Goal: Task Accomplishment & Management: Manage account settings

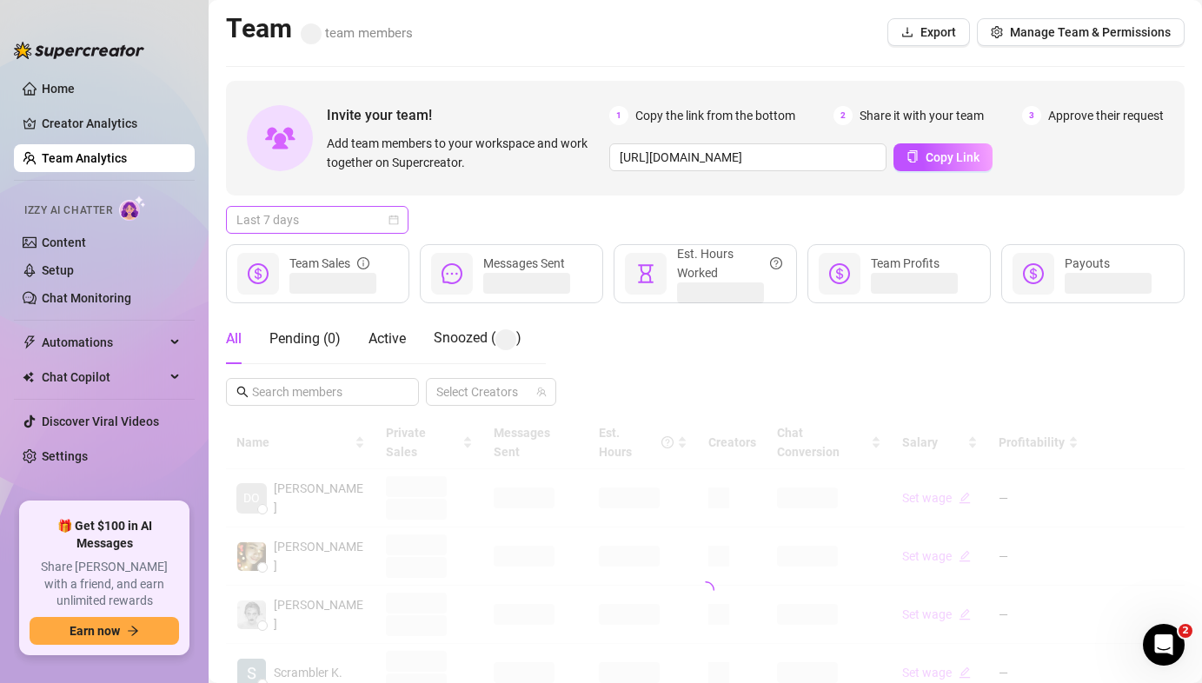
click at [342, 215] on span "Last 7 days" at bounding box center [317, 220] width 162 height 26
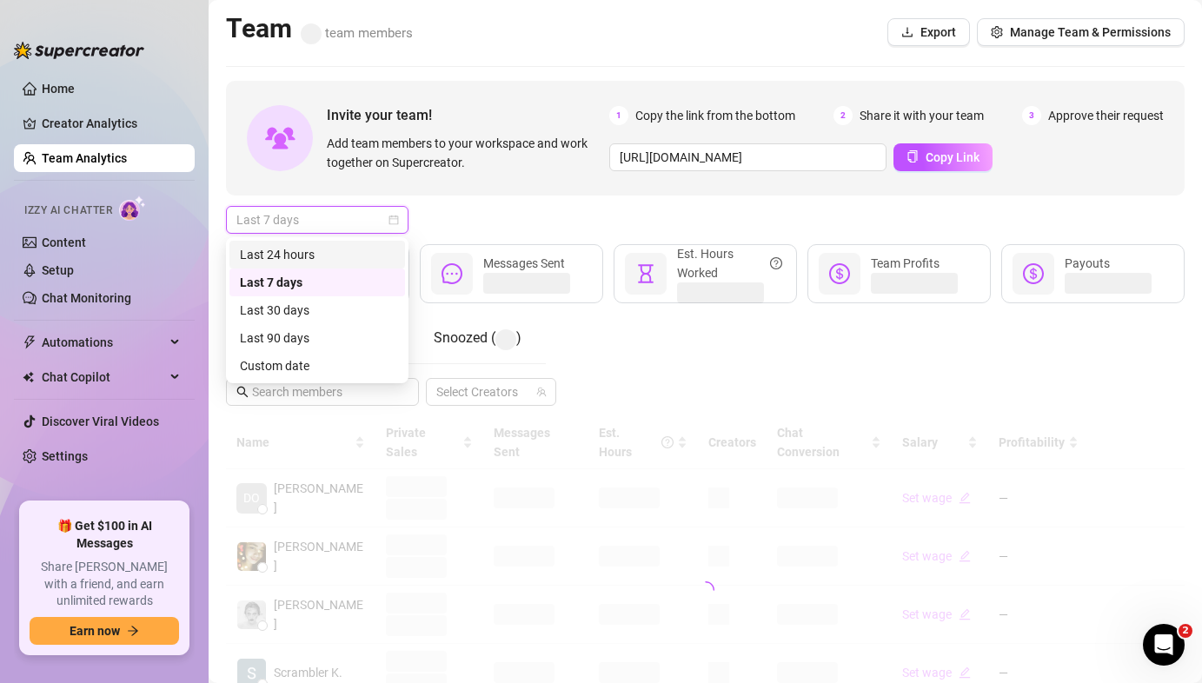
click at [343, 244] on div "Last 24 hours" at bounding box center [317, 255] width 176 height 28
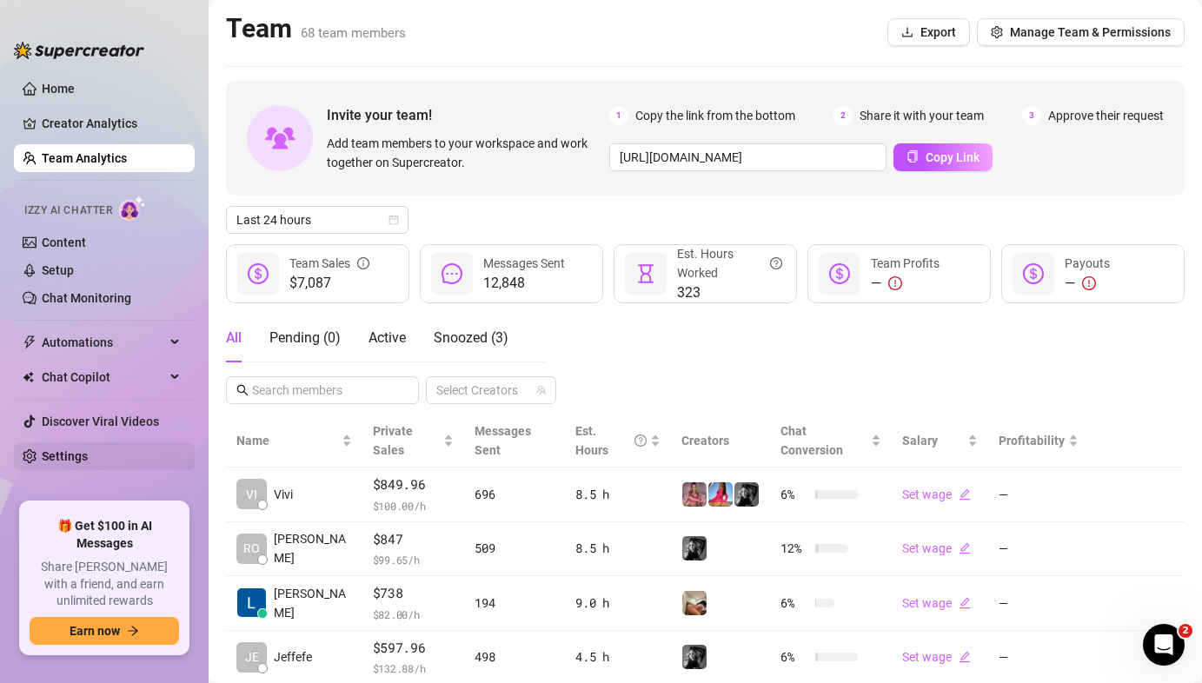
click at [58, 463] on link "Settings" at bounding box center [65, 456] width 46 height 14
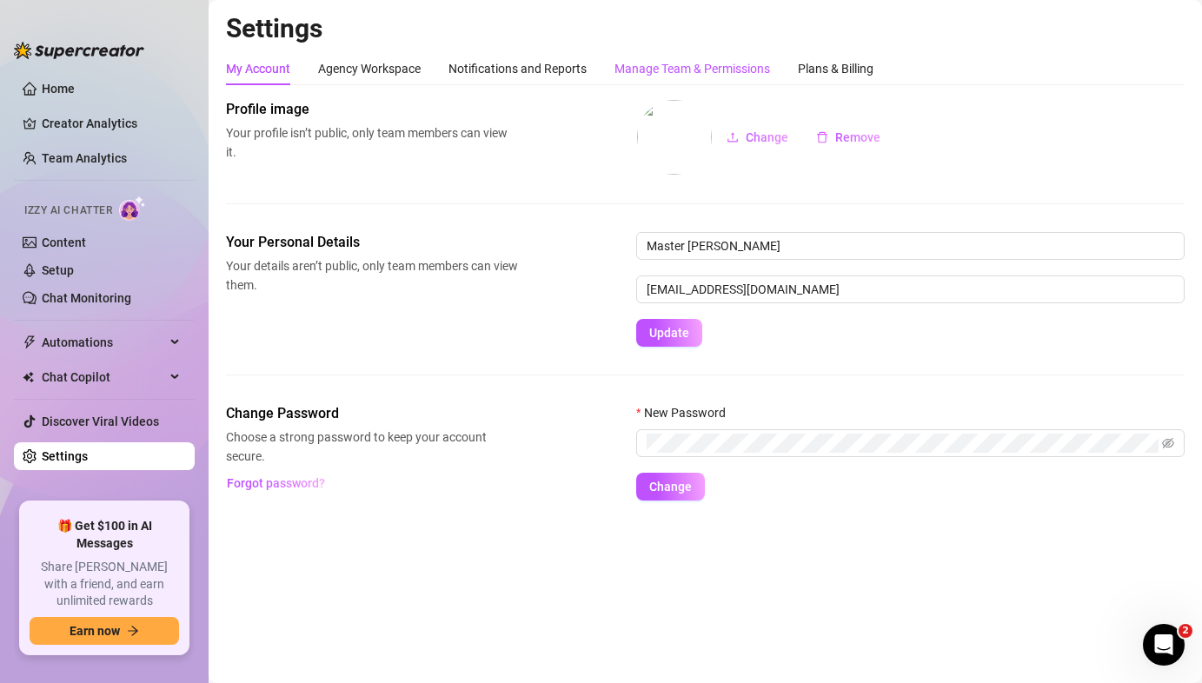
click at [687, 72] on div "Manage Team & Permissions" at bounding box center [692, 68] width 156 height 19
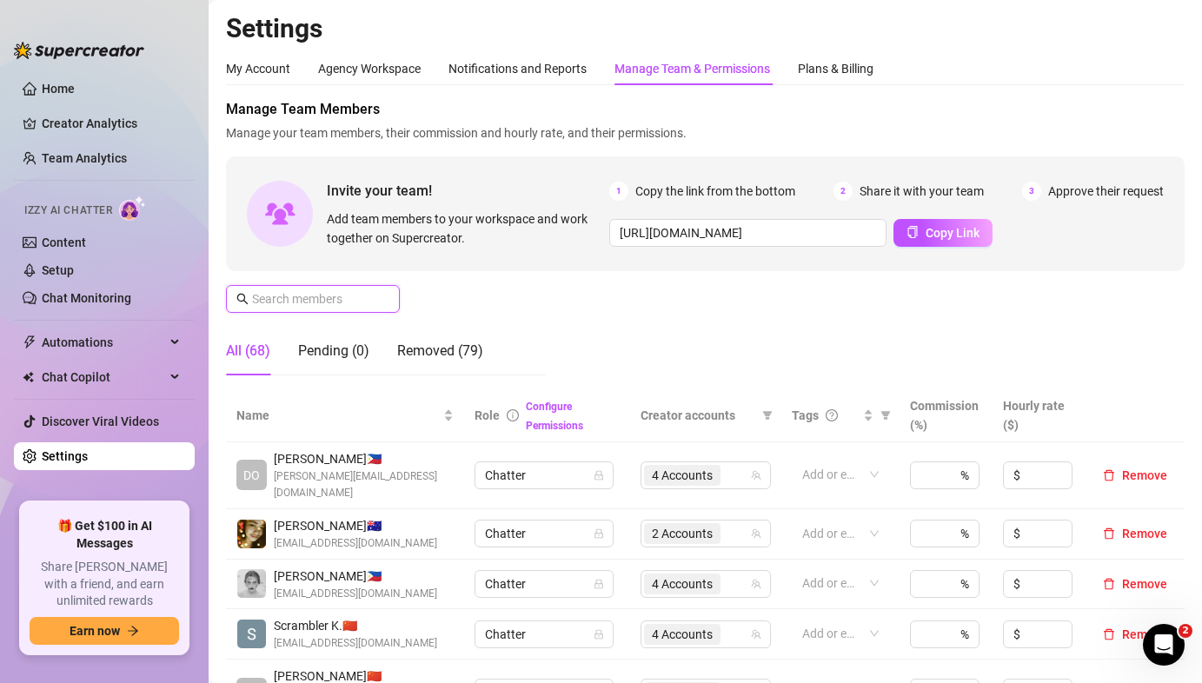
click at [353, 300] on input "text" at bounding box center [313, 298] width 123 height 19
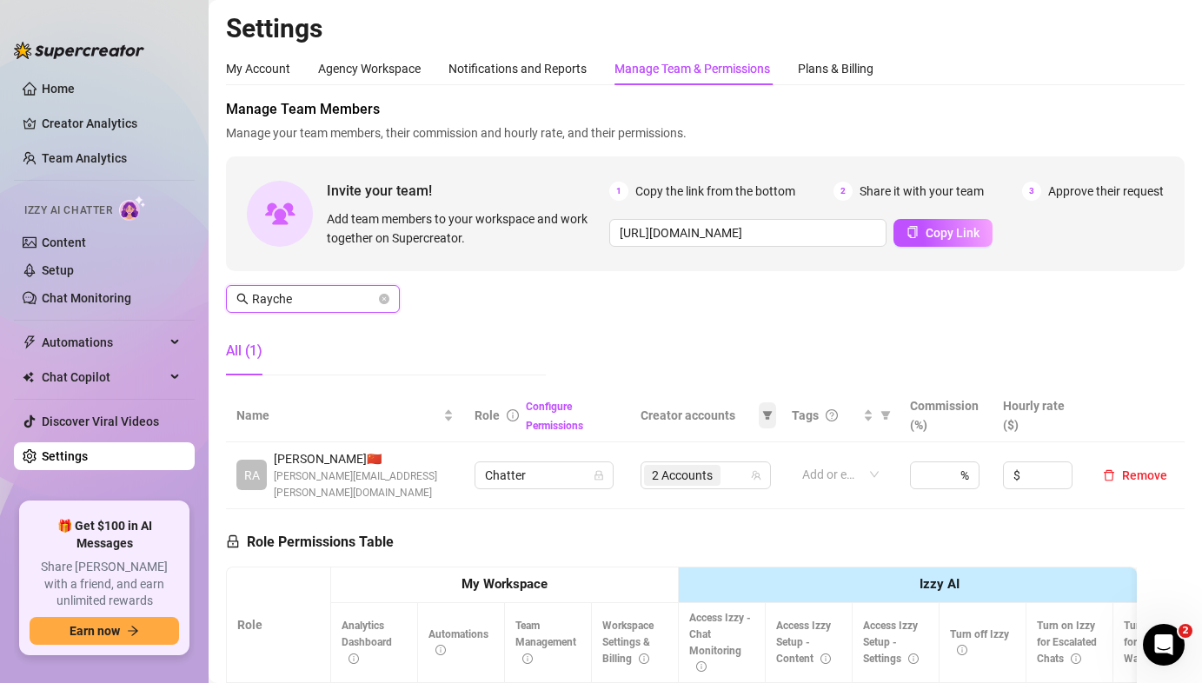
click at [698, 469] on span "2 Accounts" at bounding box center [682, 475] width 61 height 19
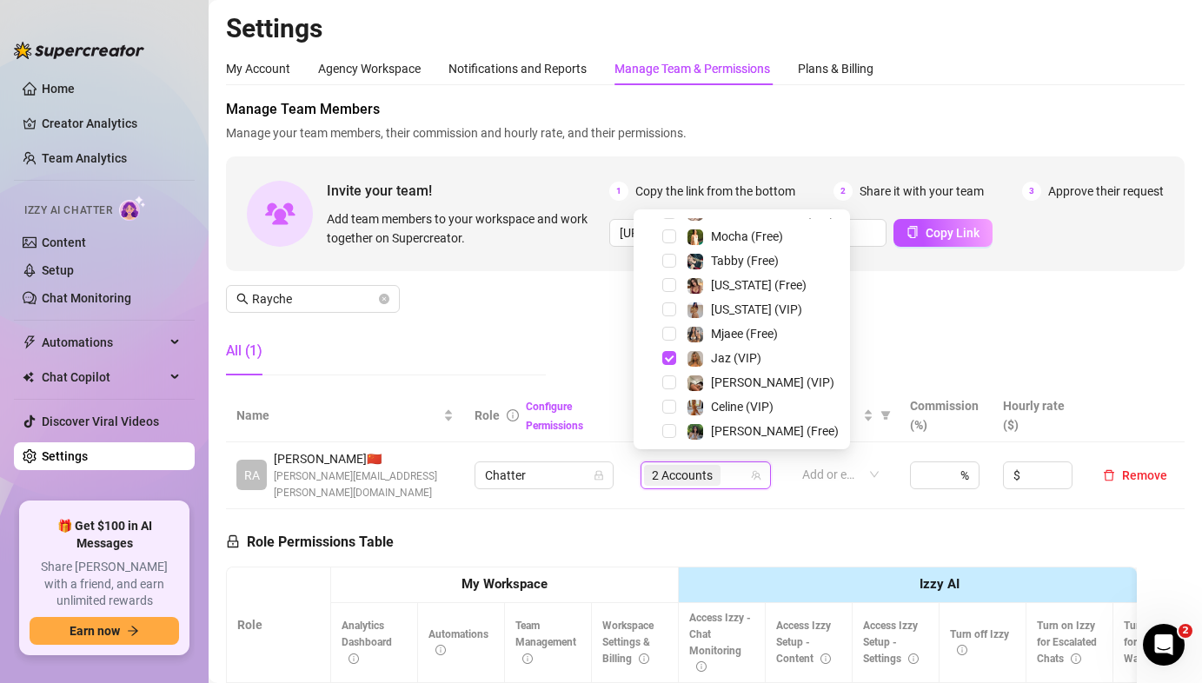
scroll to position [361, 0]
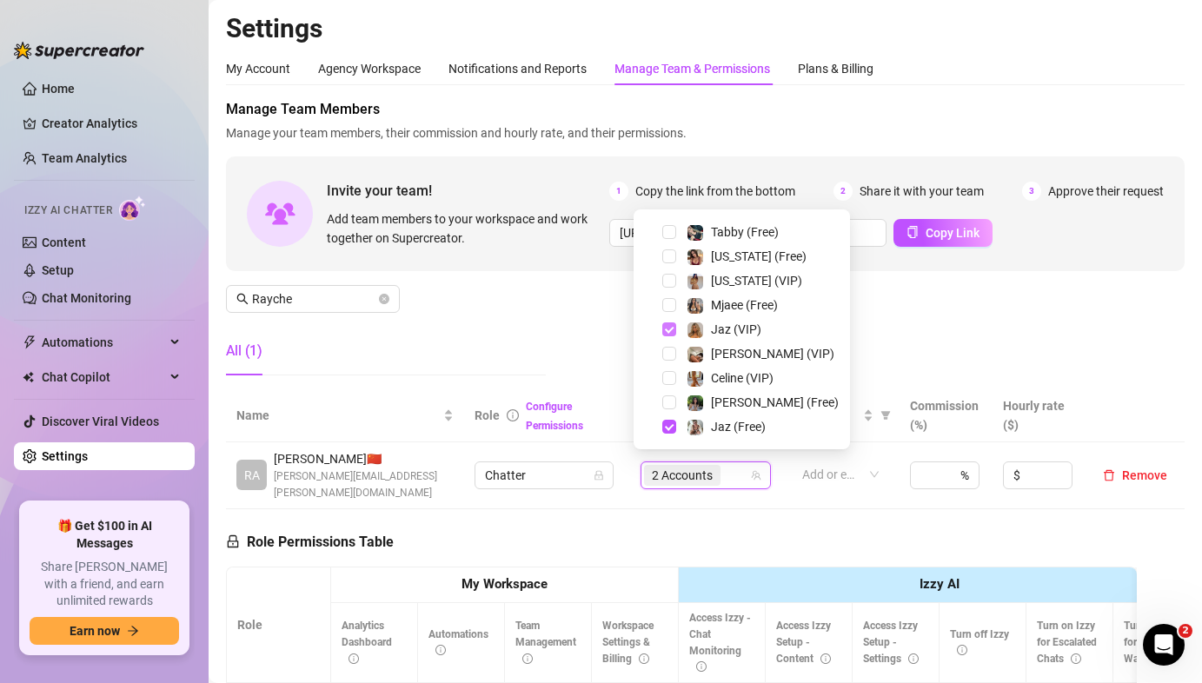
click at [668, 325] on span "Select tree node" at bounding box center [669, 329] width 14 height 14
click at [665, 427] on span "Select tree node" at bounding box center [669, 427] width 14 height 14
click at [658, 375] on span at bounding box center [648, 378] width 21 height 21
click at [669, 375] on span "Select tree node" at bounding box center [669, 378] width 14 height 14
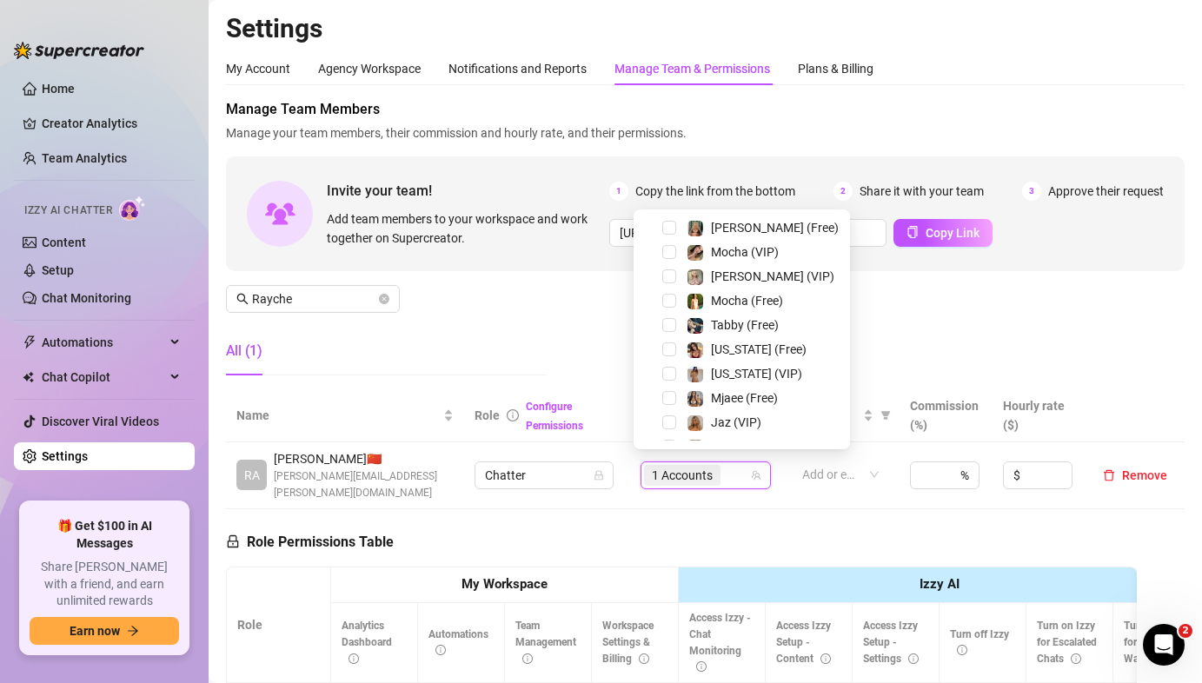
scroll to position [203, 0]
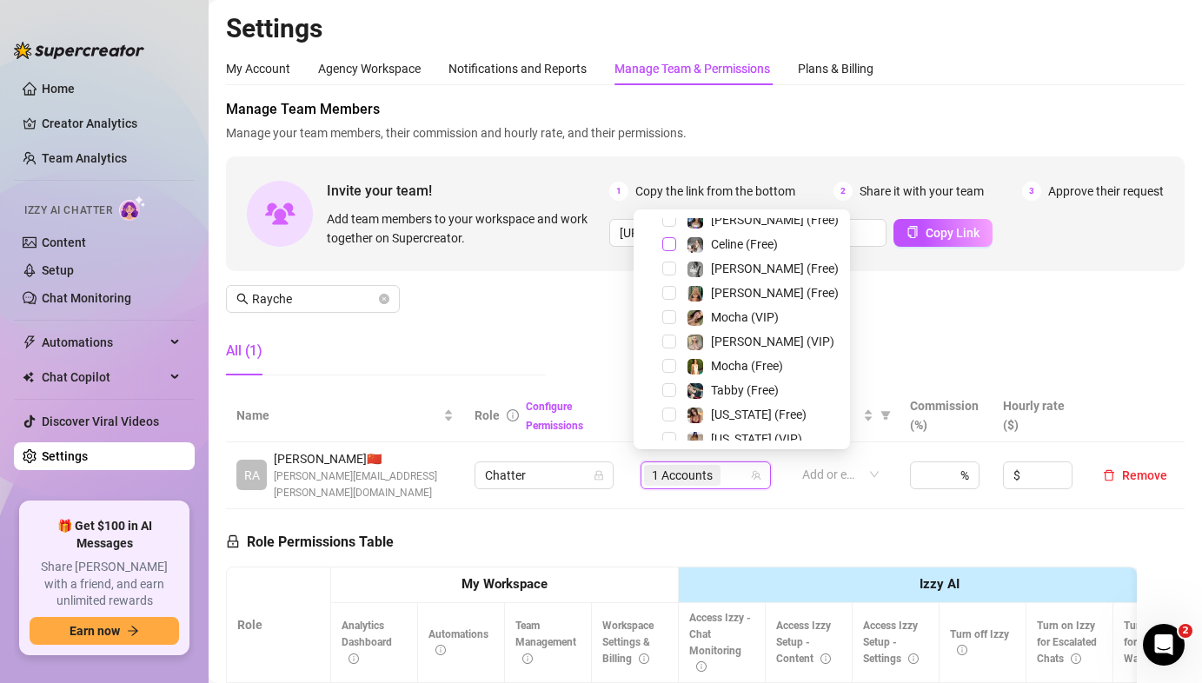
click at [669, 240] on span "Select tree node" at bounding box center [669, 244] width 14 height 14
click at [558, 322] on div "Manage Team Members Manage your team members, their commission and hourly rate,…" at bounding box center [705, 244] width 958 height 290
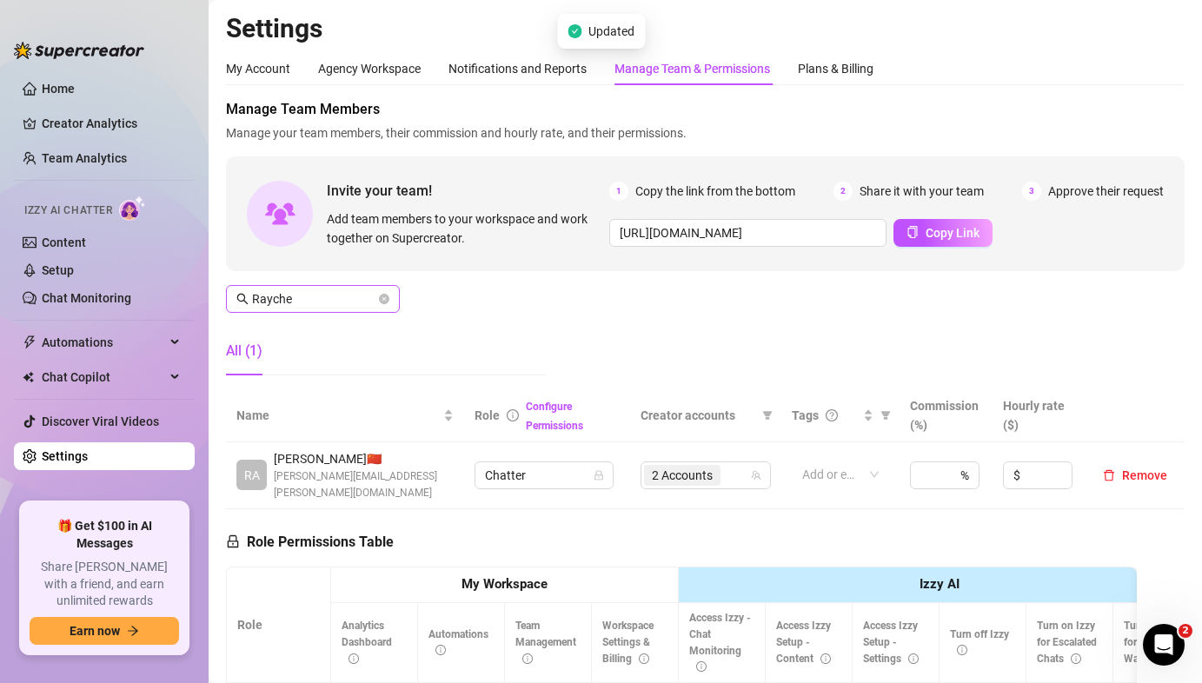
click at [302, 288] on div "Manage Team Members Manage your team members, their commission and hourly rate,…" at bounding box center [705, 244] width 958 height 290
click at [299, 298] on input "Rayche" at bounding box center [313, 298] width 123 height 19
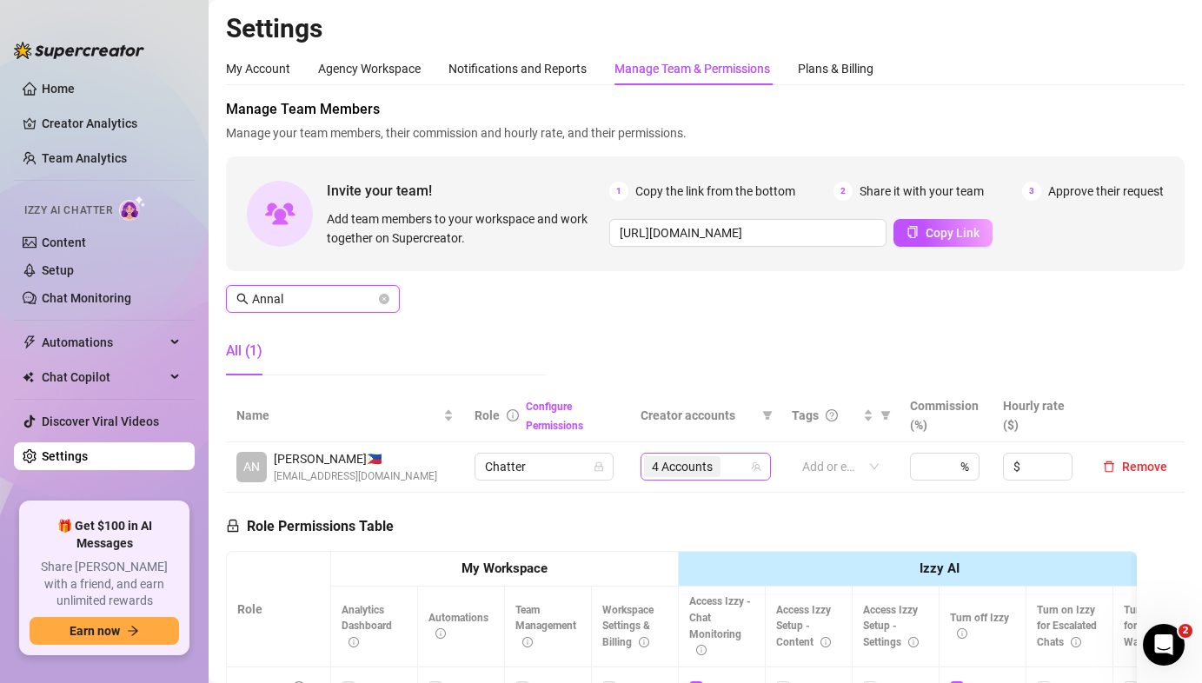
click at [689, 458] on span "4 Accounts" at bounding box center [682, 466] width 61 height 19
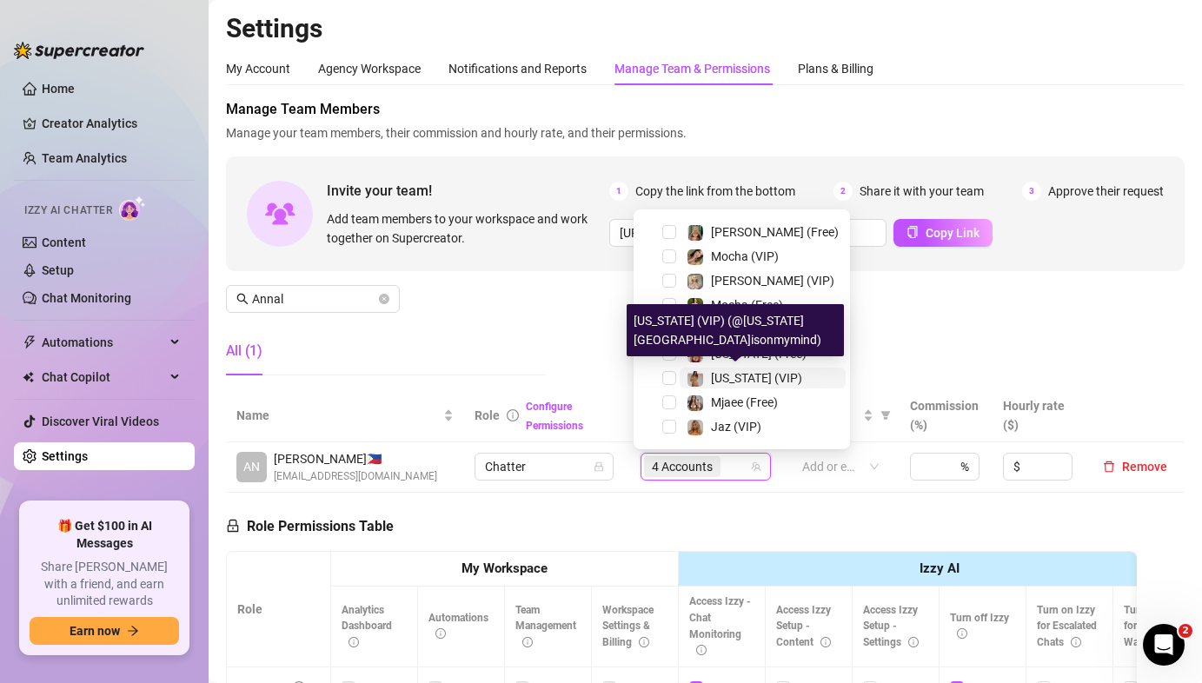
scroll to position [361, 0]
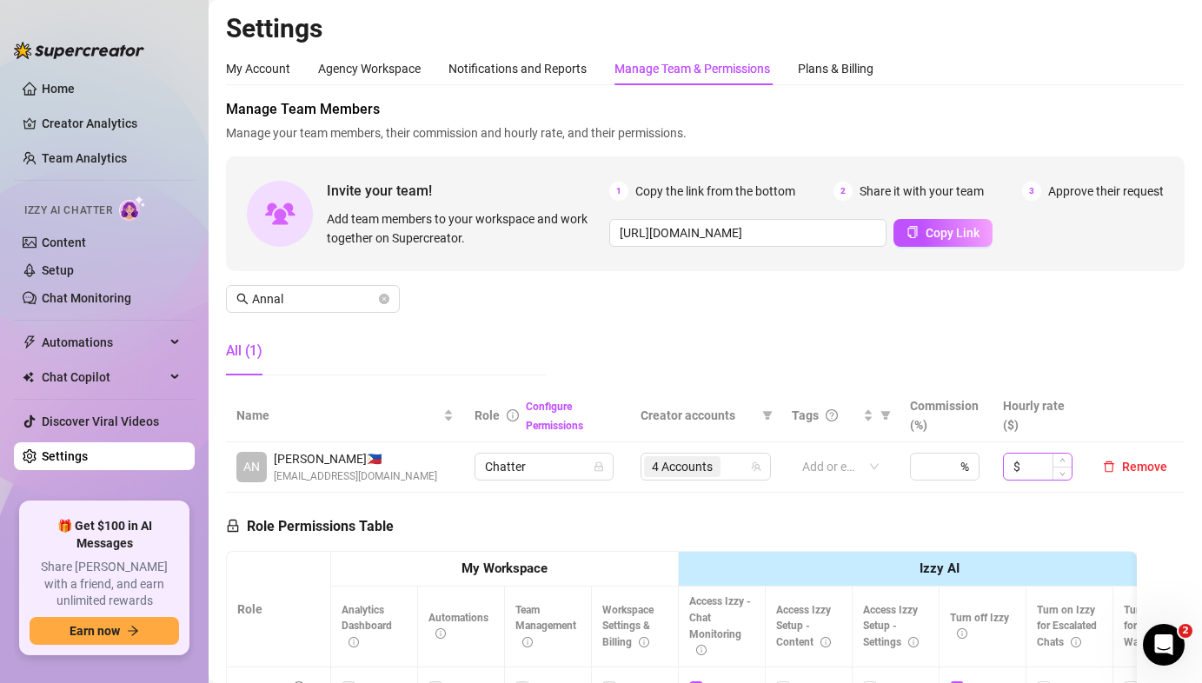
drag, startPoint x: 1079, startPoint y: 325, endPoint x: 992, endPoint y: 457, distance: 158.1
click at [1079, 325] on div "Manage Team Members Manage your team members, their commission and hourly rate,…" at bounding box center [705, 244] width 958 height 290
click at [312, 313] on div "Manage Team Members Manage your team members, their commission and hourly rate,…" at bounding box center [705, 244] width 958 height 290
click at [311, 312] on div "Manage Team Members Manage your team members, their commission and hourly rate,…" at bounding box center [705, 244] width 958 height 290
click at [311, 298] on input "Annal" at bounding box center [313, 298] width 123 height 19
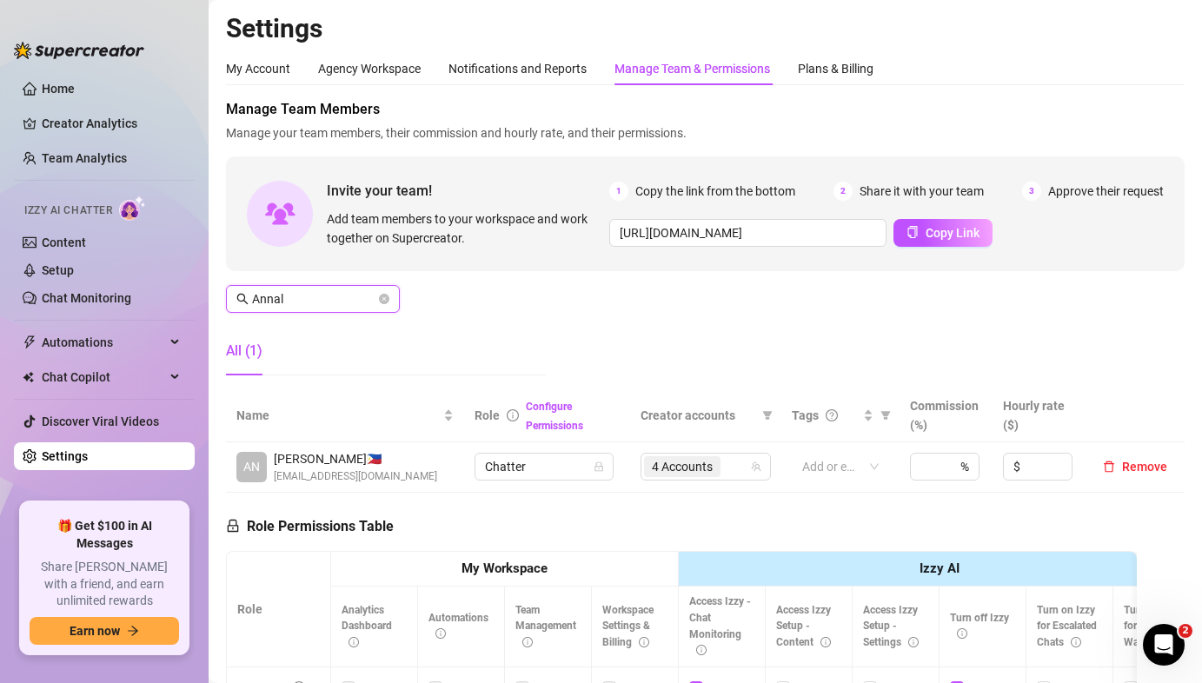
click at [311, 298] on input "Annal" at bounding box center [313, 298] width 123 height 19
click at [681, 464] on span "1 Accounts" at bounding box center [682, 466] width 61 height 19
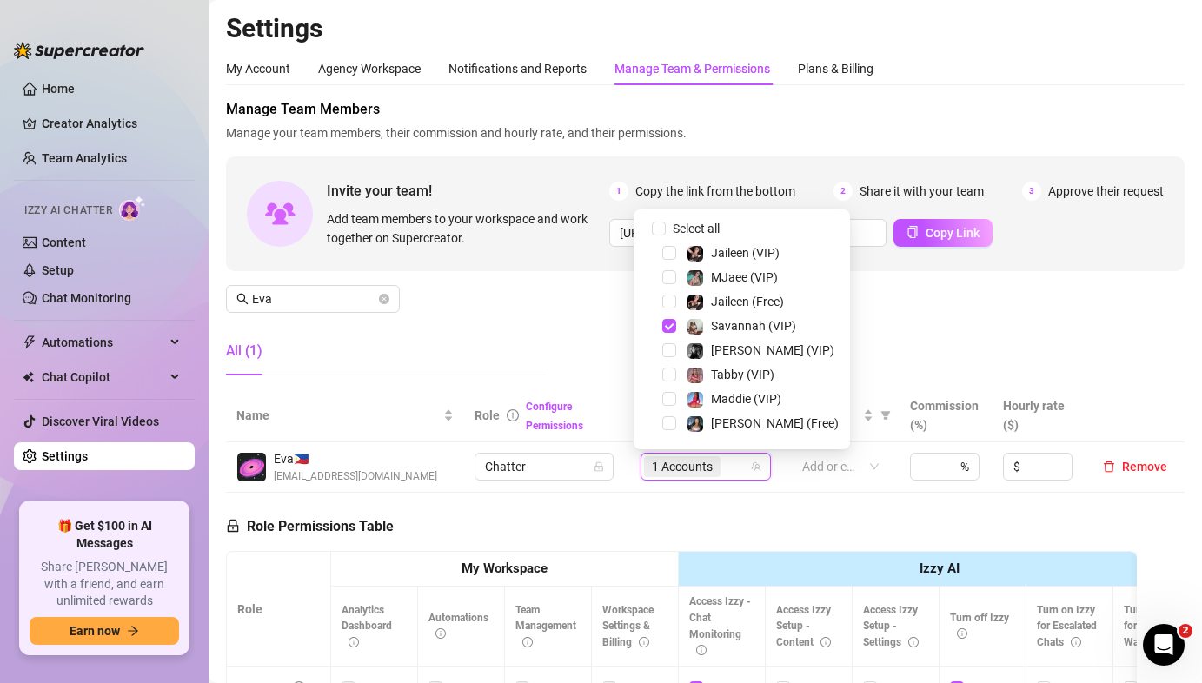
click at [931, 315] on div "Manage Team Members Manage your team members, their commission and hourly rate,…" at bounding box center [705, 244] width 958 height 290
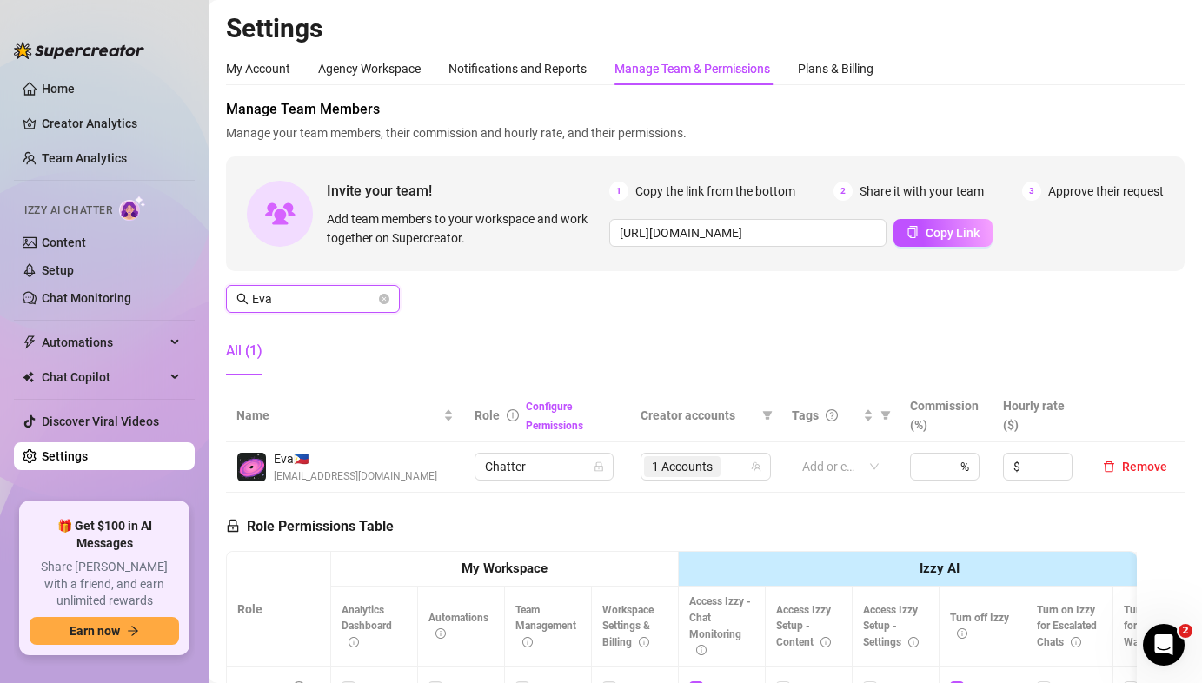
click at [311, 304] on input "Eva" at bounding box center [313, 298] width 123 height 19
click at [310, 304] on input "Eva" at bounding box center [313, 298] width 123 height 19
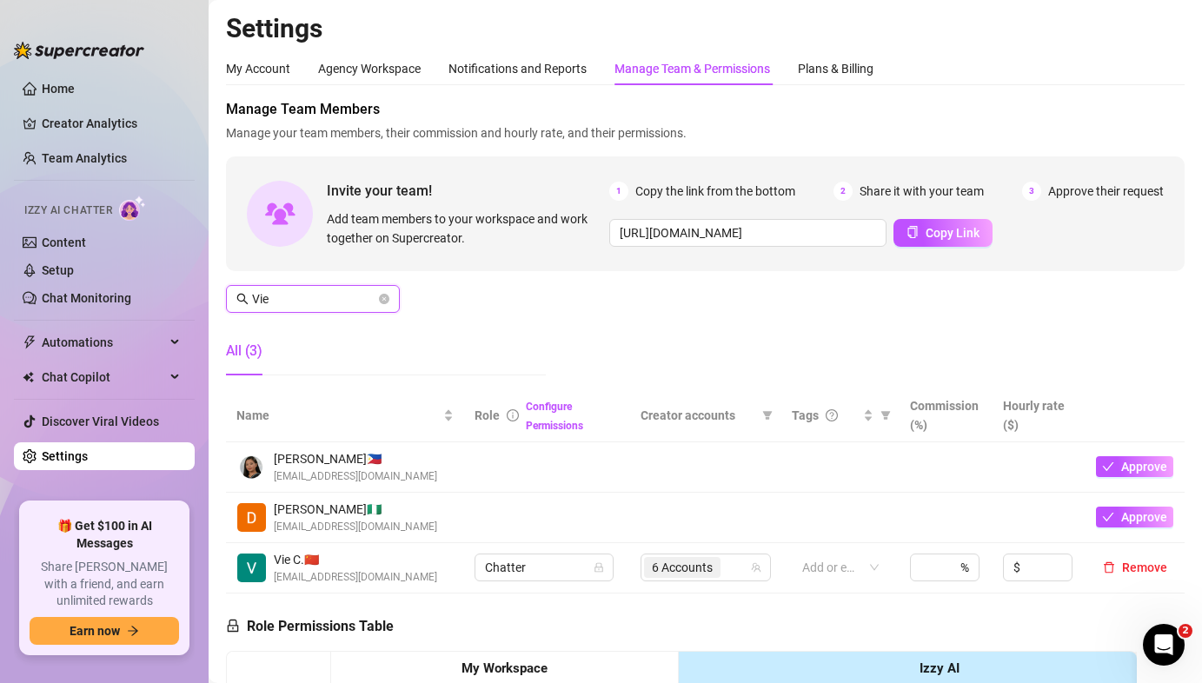
click at [681, 560] on span "6 Accounts" at bounding box center [682, 567] width 61 height 19
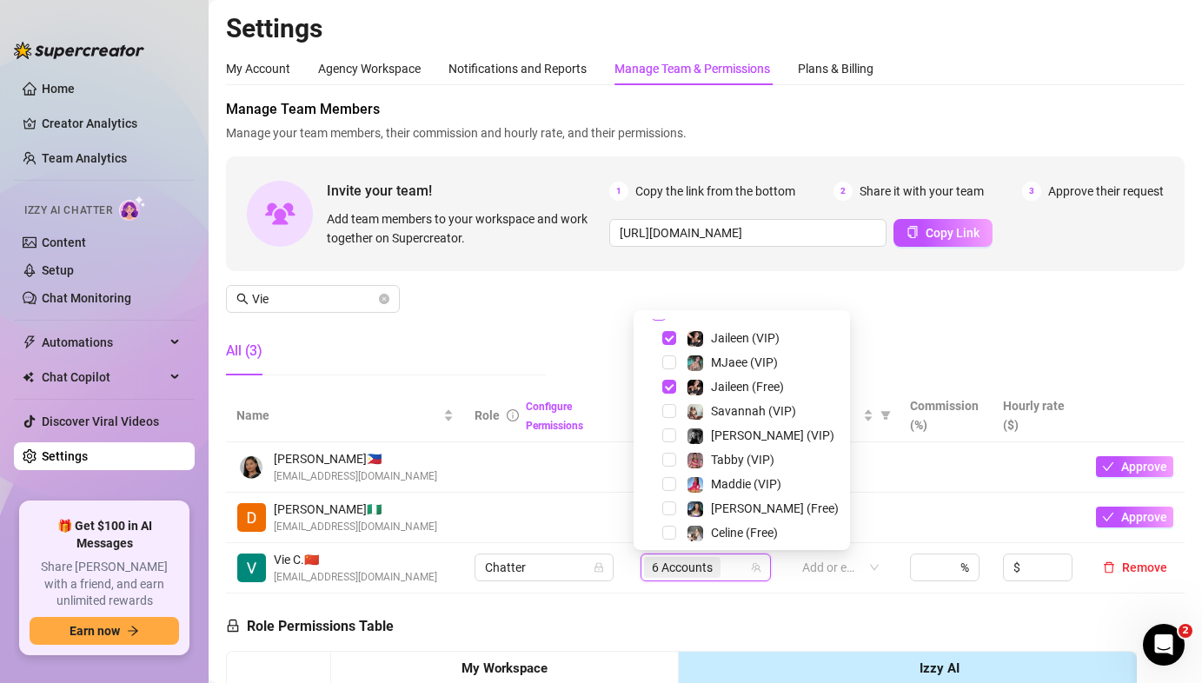
scroll to position [0, 0]
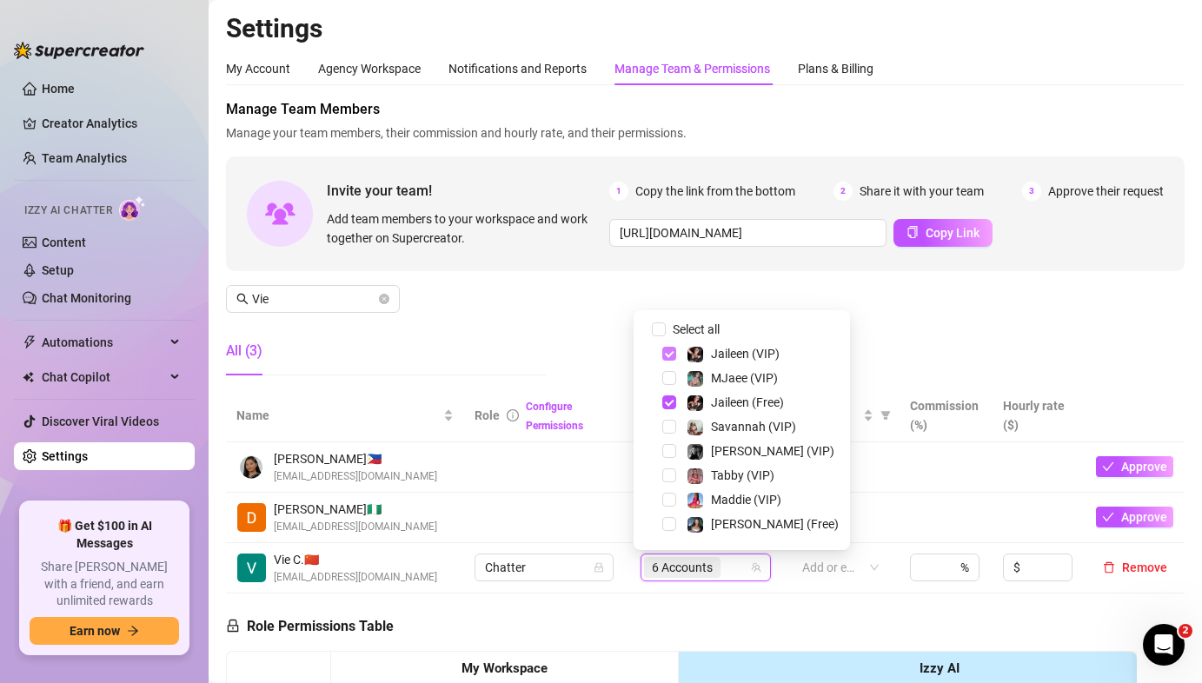
click at [665, 350] on span "Select tree node" at bounding box center [669, 354] width 14 height 14
click at [671, 396] on span "Select tree node" at bounding box center [669, 402] width 14 height 14
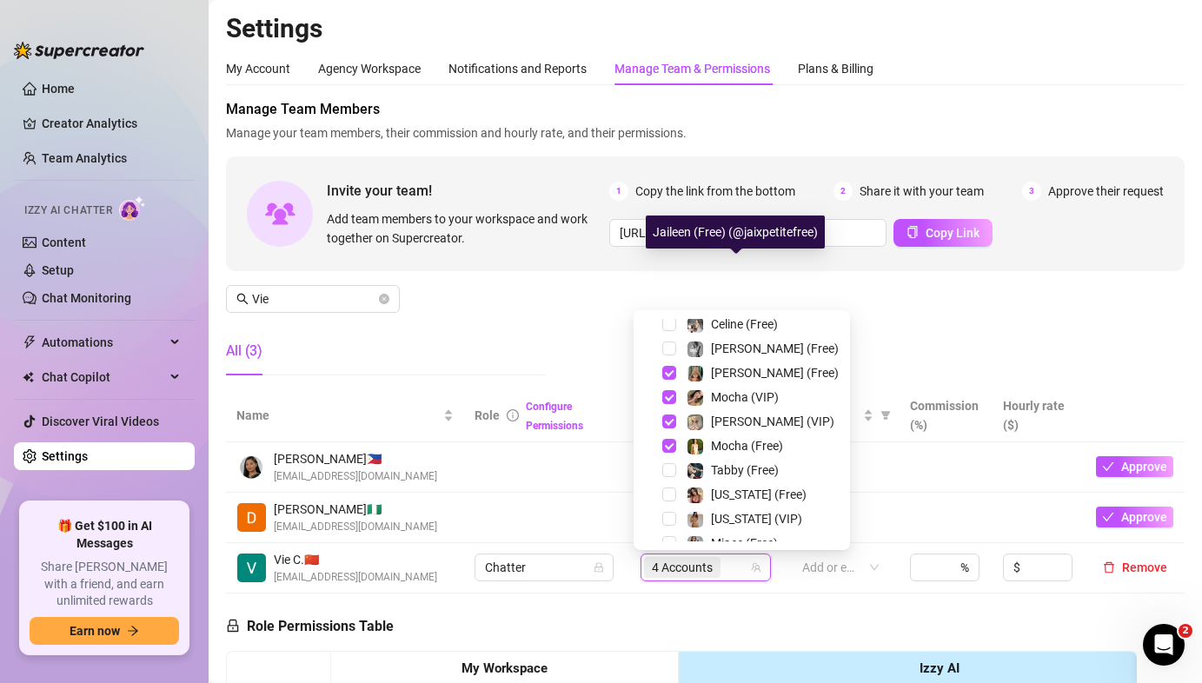
scroll to position [361, 0]
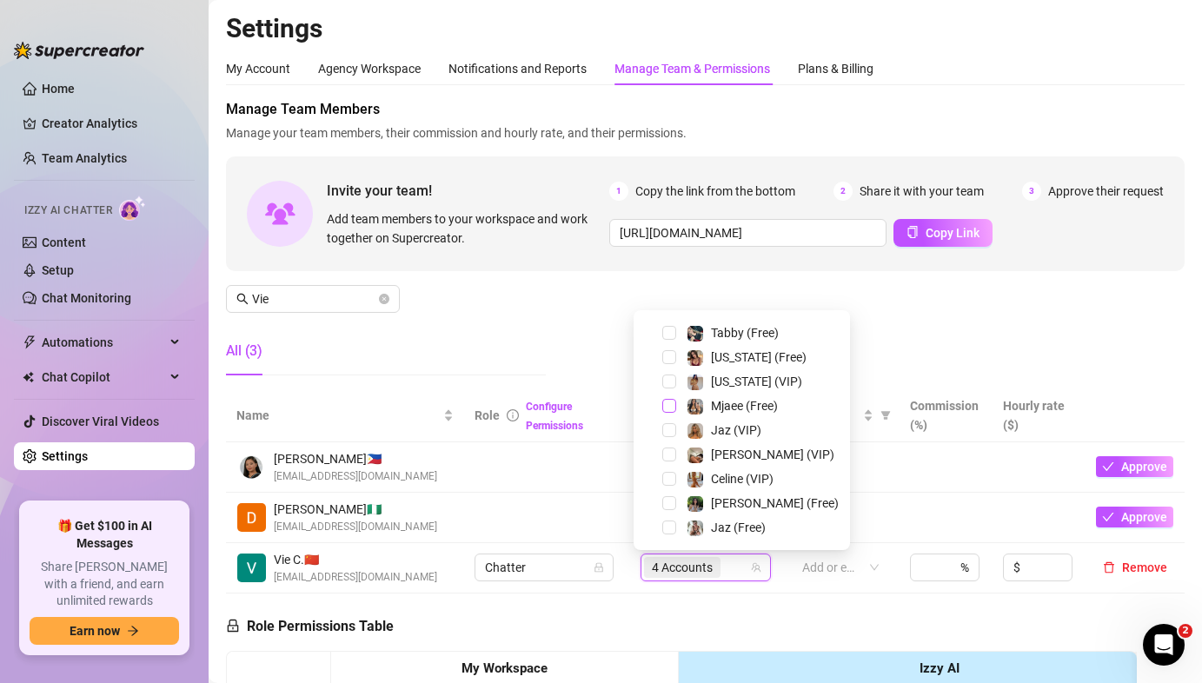
click at [665, 406] on span "Select tree node" at bounding box center [669, 406] width 14 height 14
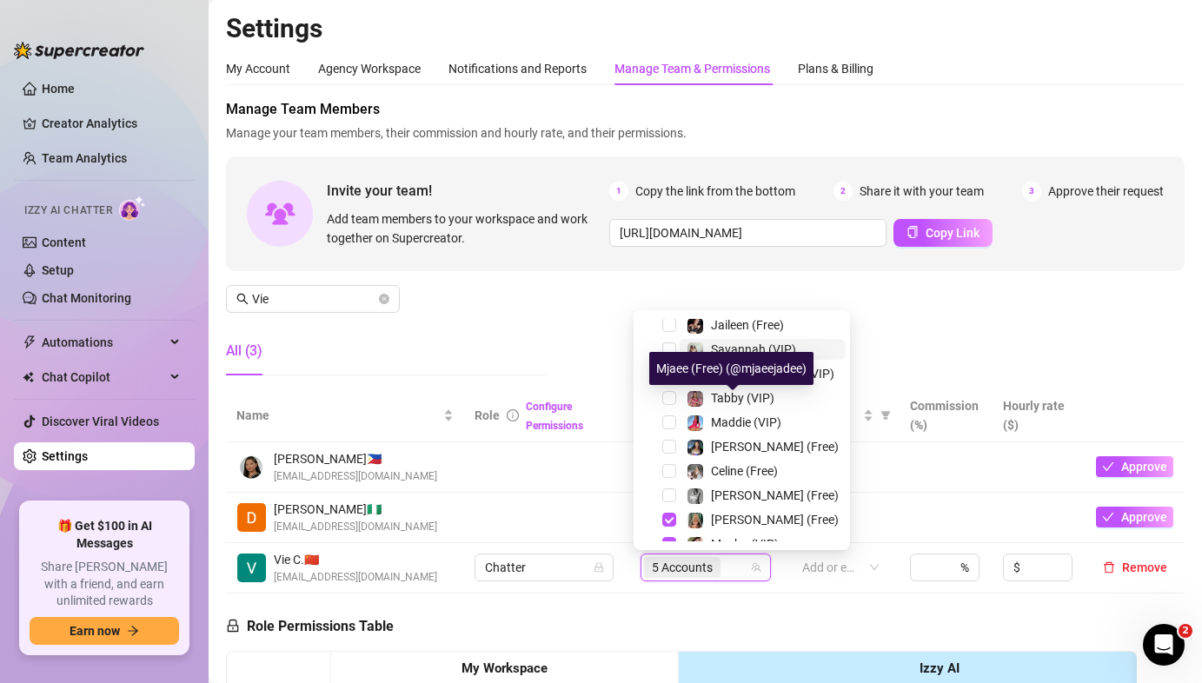
scroll to position [0, 0]
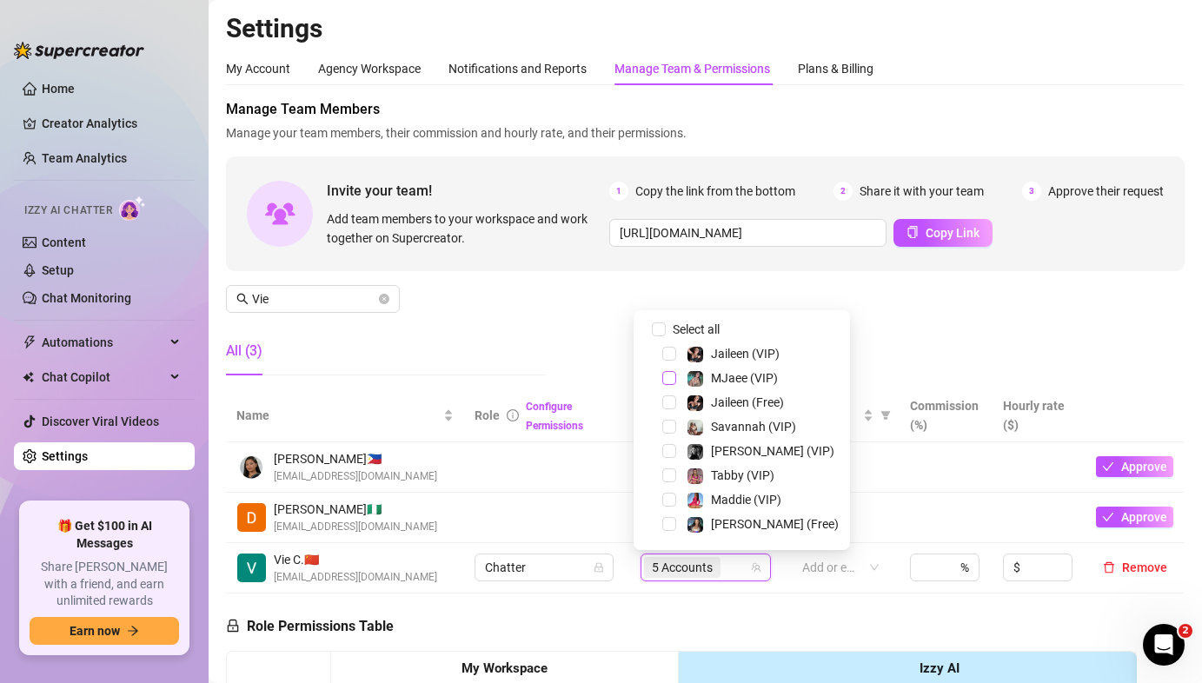
click at [670, 376] on span "Select tree node" at bounding box center [669, 378] width 14 height 14
click at [585, 298] on div "Manage Team Members Manage your team members, their commission and hourly rate,…" at bounding box center [705, 244] width 958 height 290
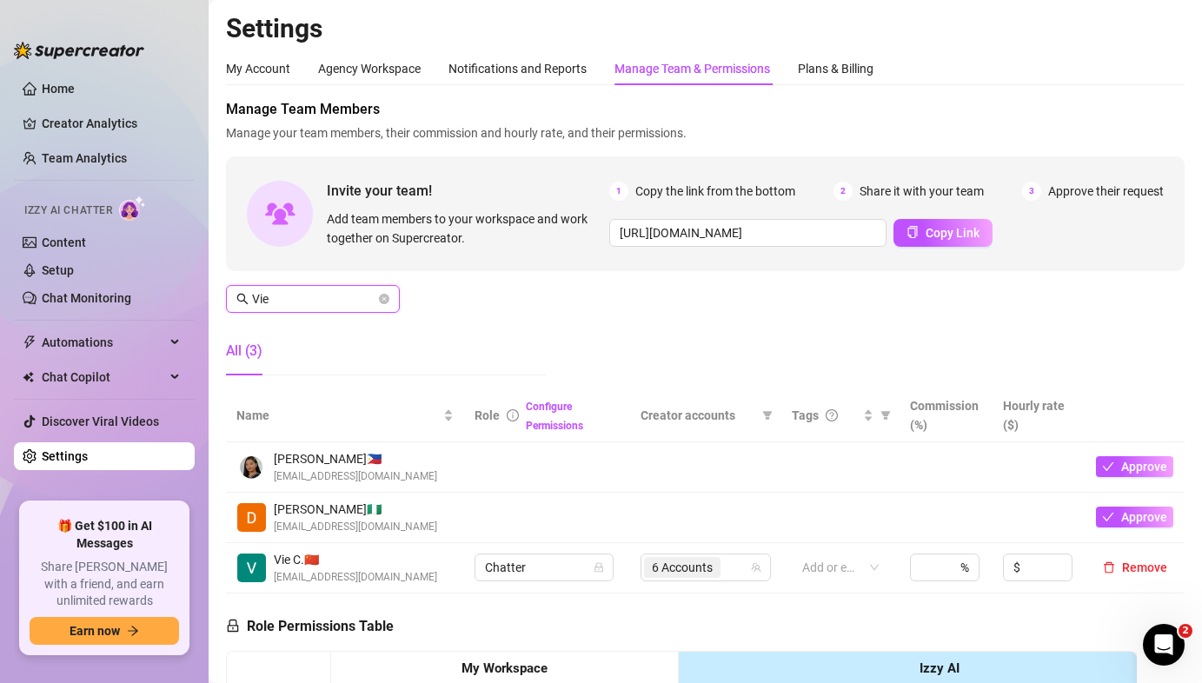
click at [356, 296] on input "Vie" at bounding box center [313, 298] width 123 height 19
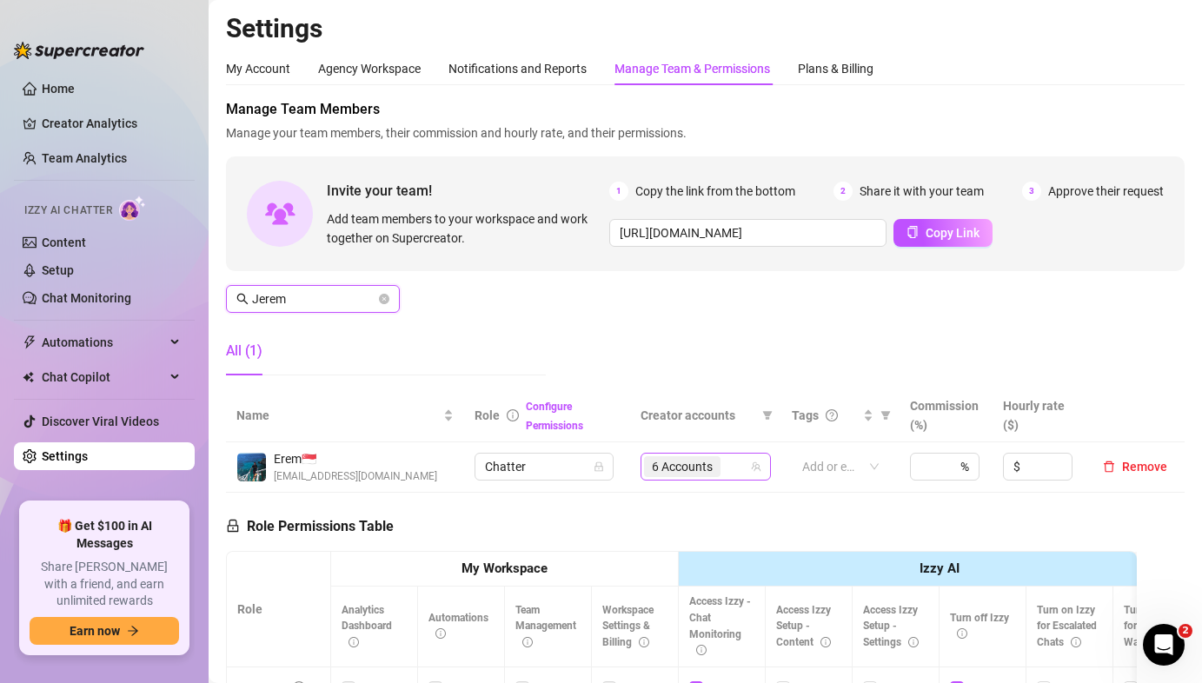
click at [698, 465] on span "6 Accounts" at bounding box center [682, 466] width 61 height 19
type input "Jerem"
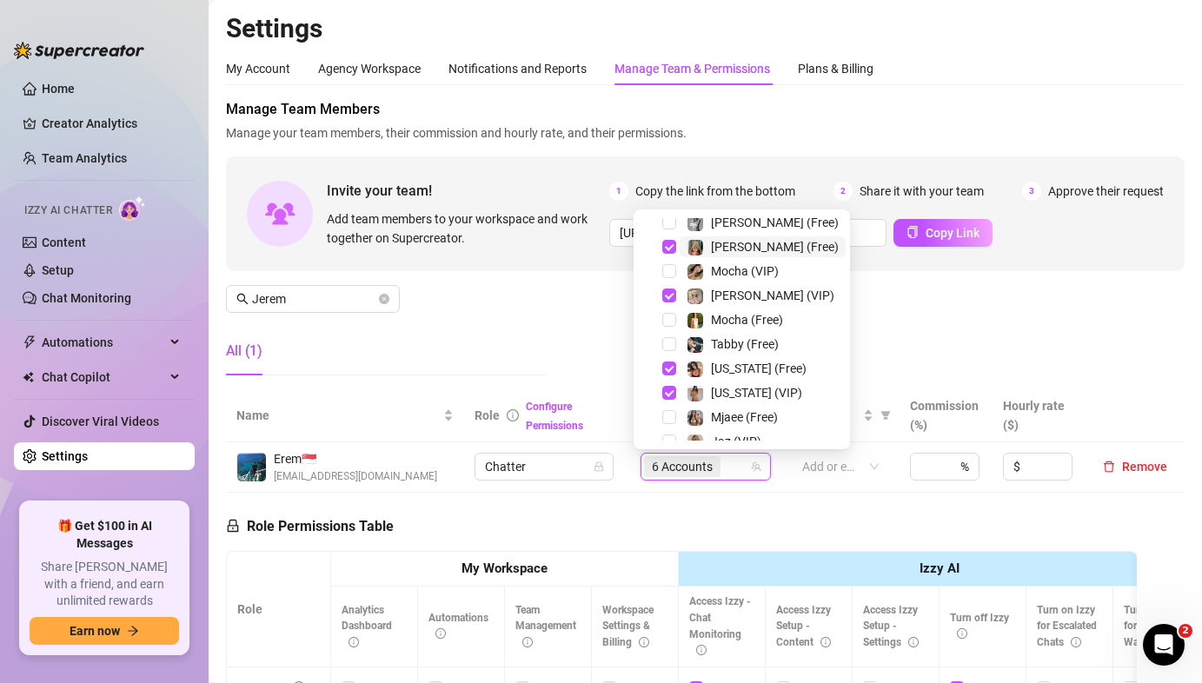
scroll to position [176, 0]
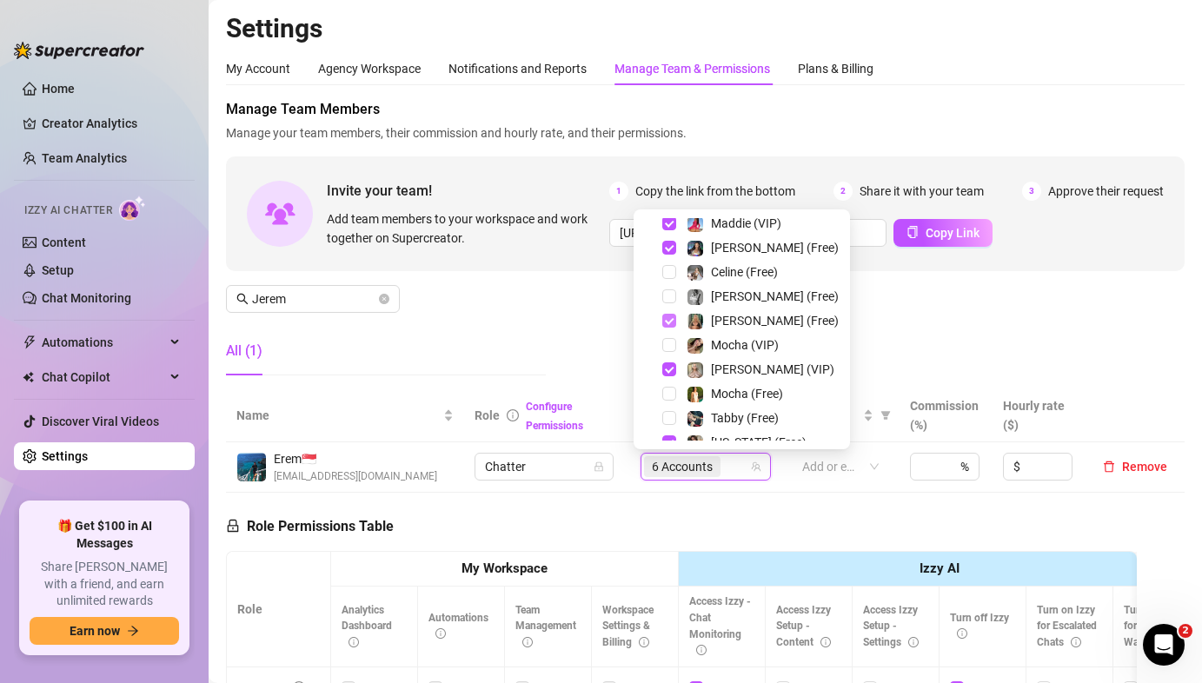
click at [669, 318] on span "Select tree node" at bounding box center [669, 321] width 14 height 14
click at [668, 371] on span "Select tree node" at bounding box center [669, 369] width 14 height 14
drag, startPoint x: 1038, startPoint y: 351, endPoint x: 1018, endPoint y: 385, distance: 38.9
click at [1038, 351] on div "Manage Team Members Manage your team members, their commission and hourly rate,…" at bounding box center [705, 244] width 958 height 290
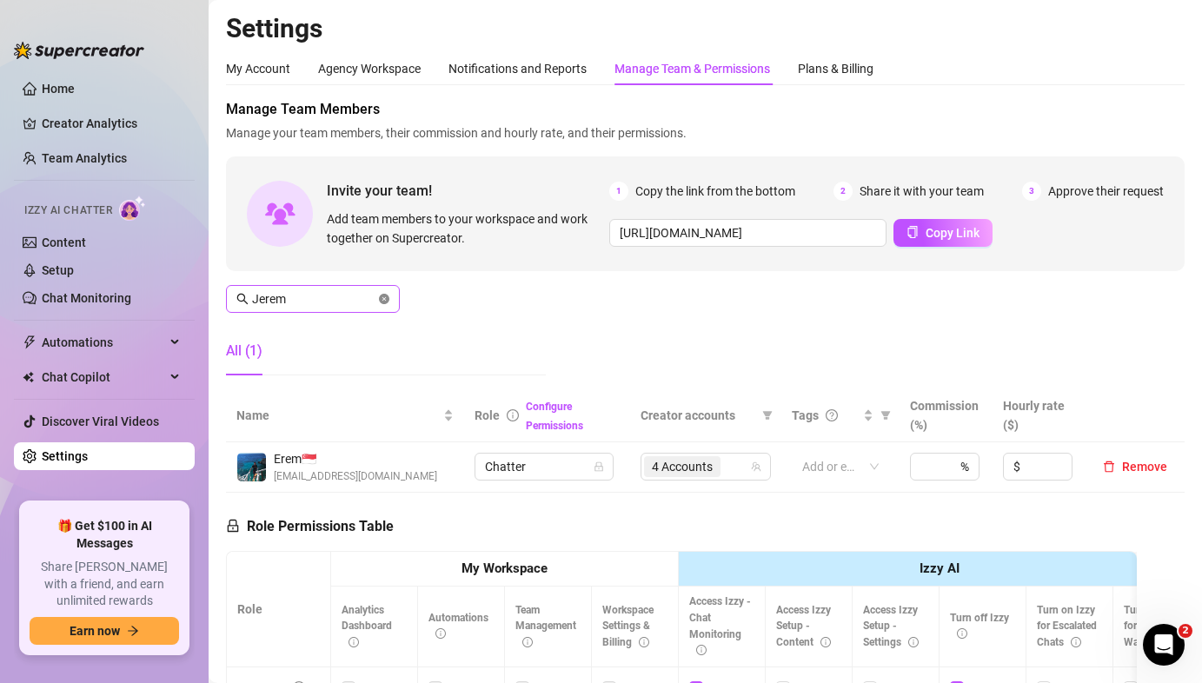
click at [387, 299] on icon "close-circle" at bounding box center [384, 299] width 10 height 10
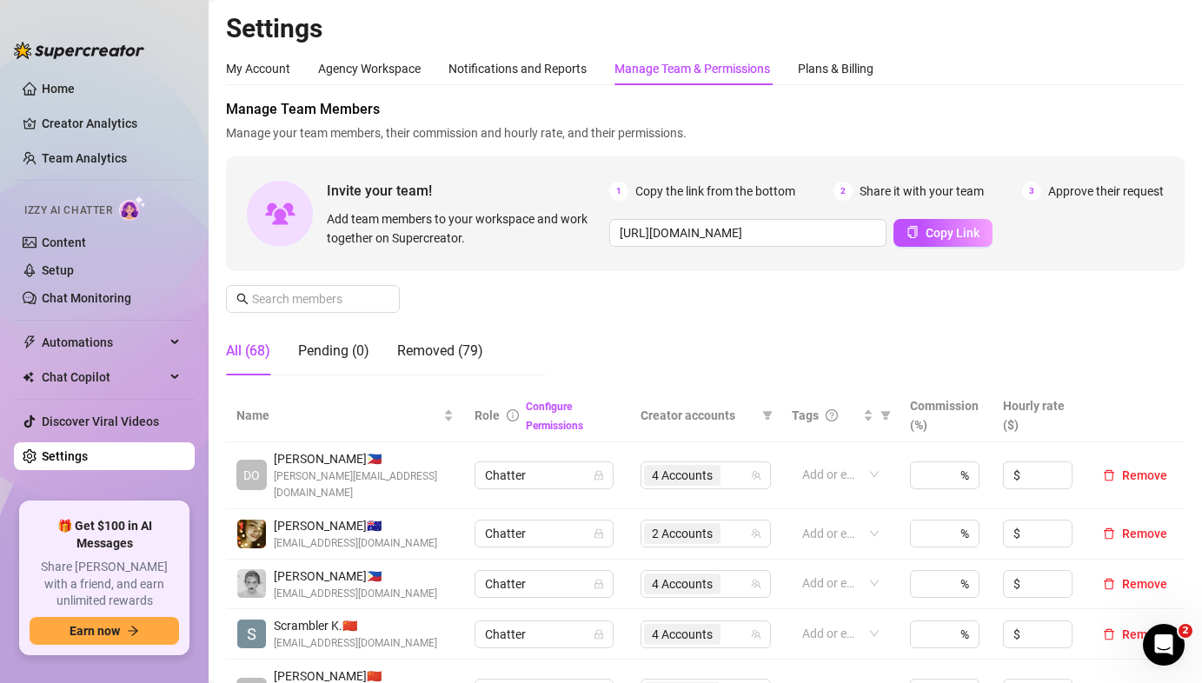
click at [657, 293] on div "Manage Team Members Manage your team members, their commission and hourly rate,…" at bounding box center [705, 244] width 958 height 290
click at [311, 299] on input "text" at bounding box center [313, 298] width 123 height 19
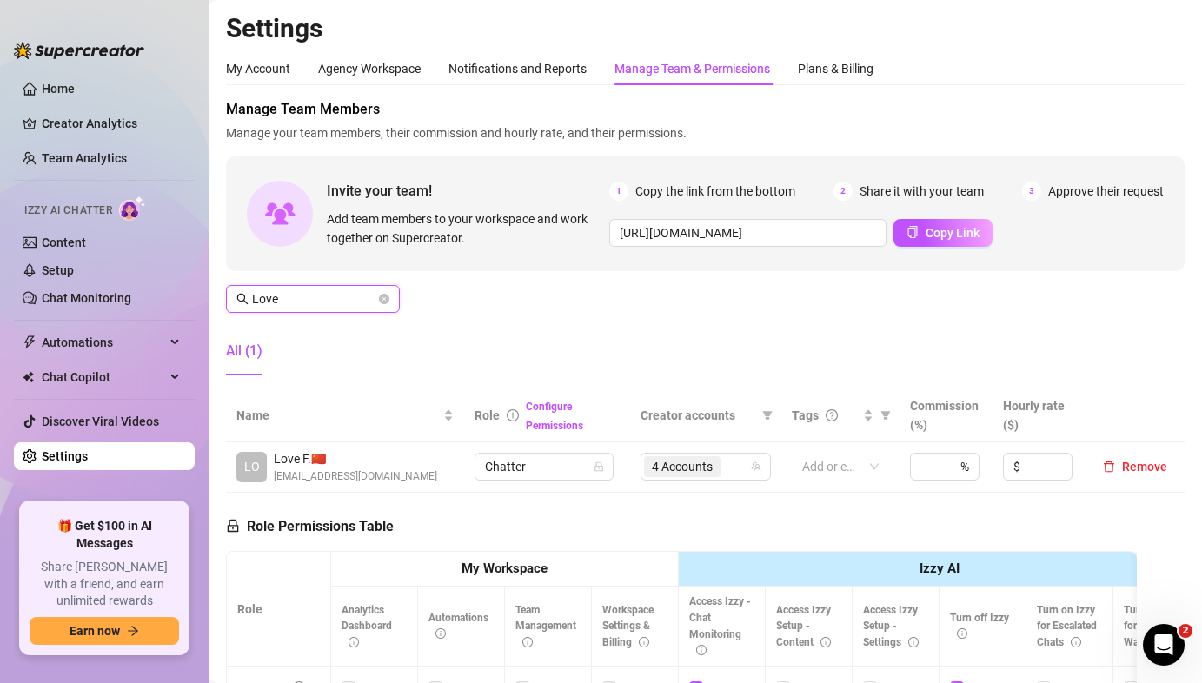
type input "Love"
click at [96, 151] on link "Team Analytics" at bounding box center [84, 158] width 85 height 14
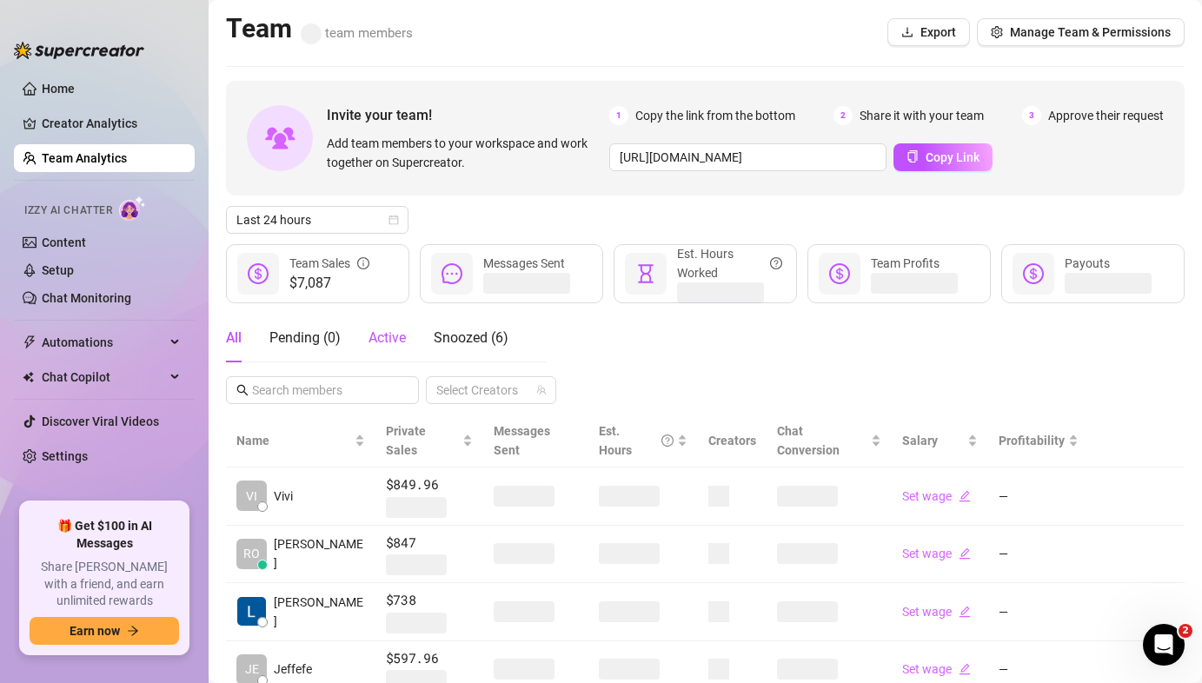
click at [399, 329] on span "Active" at bounding box center [386, 337] width 37 height 17
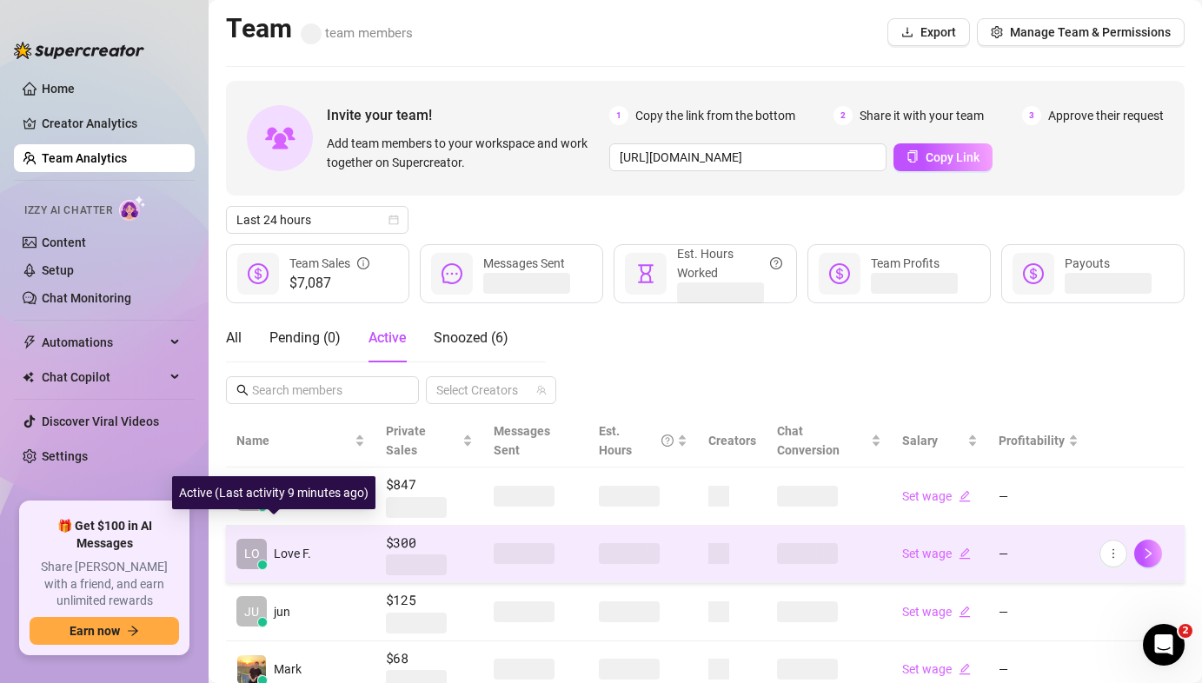
click at [261, 539] on span "LO" at bounding box center [251, 554] width 30 height 30
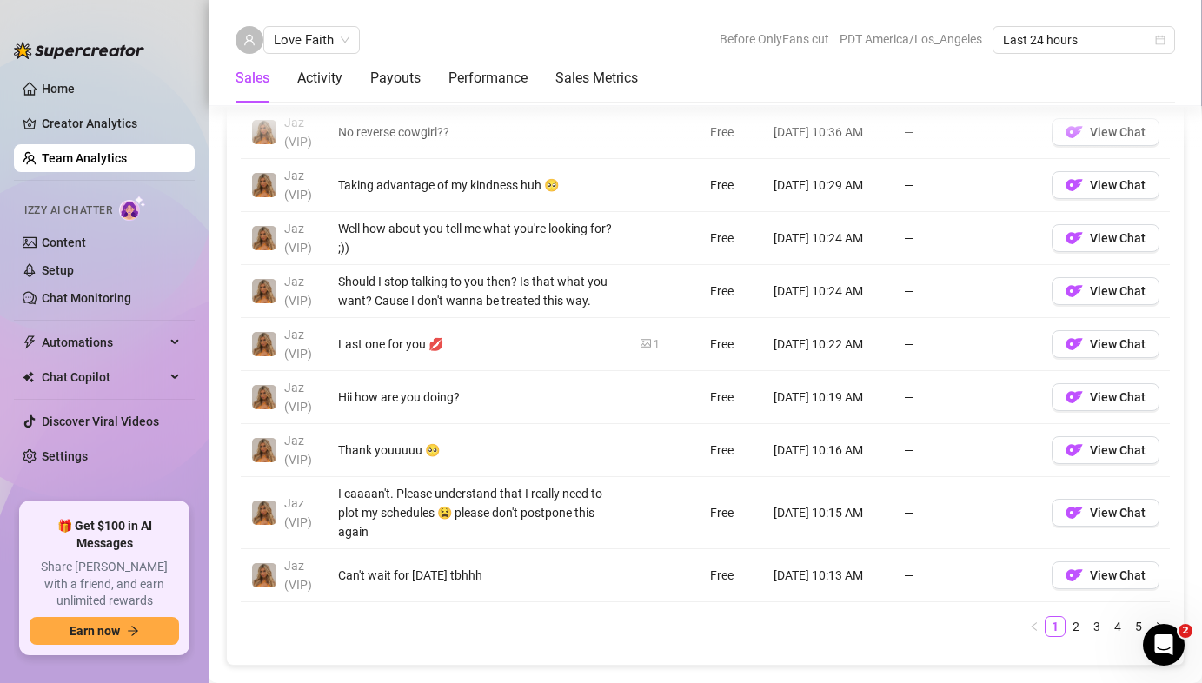
scroll to position [1361, 0]
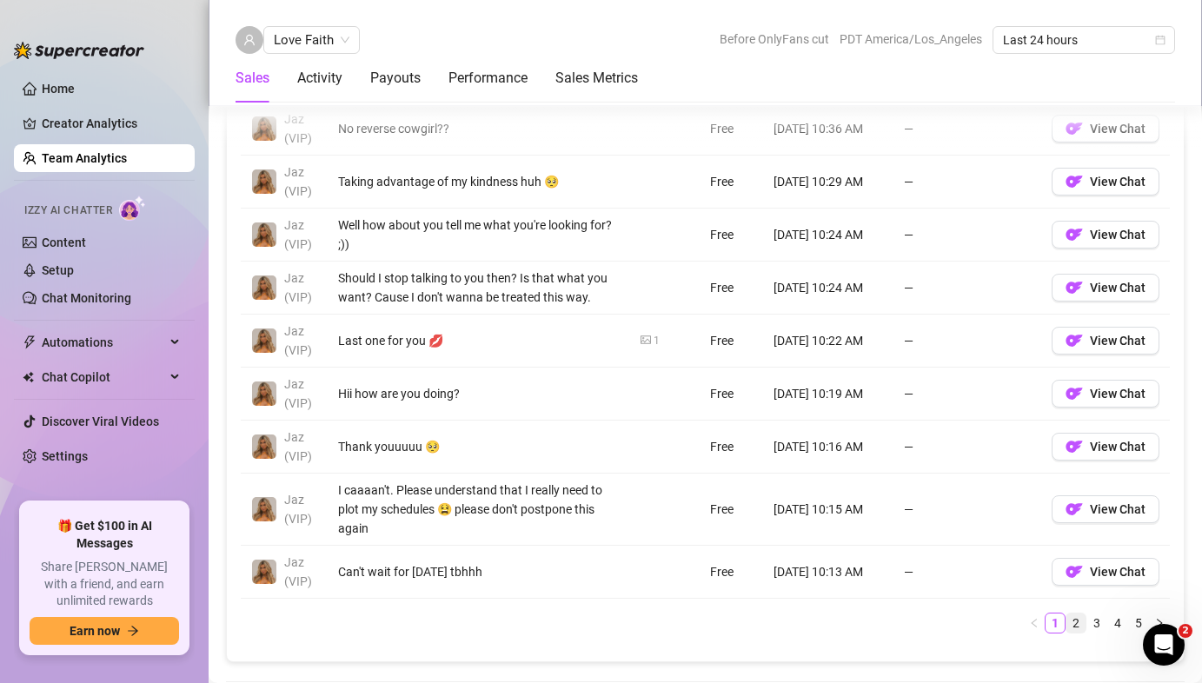
click at [1068, 629] on link "2" at bounding box center [1075, 622] width 19 height 19
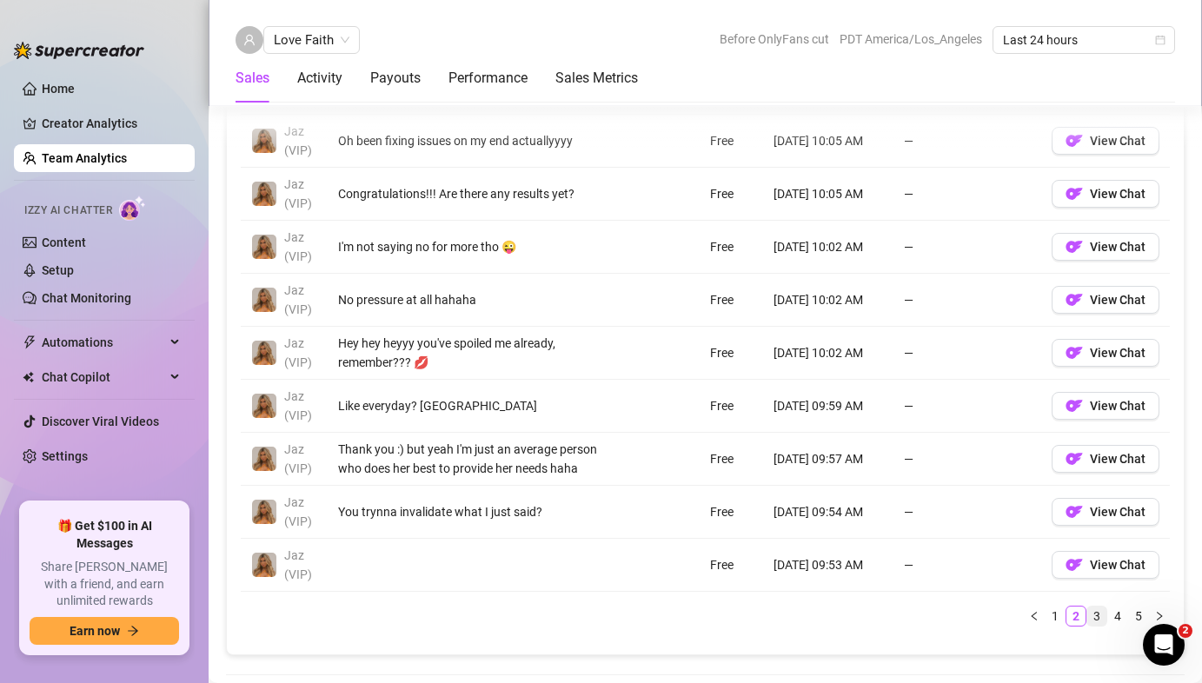
scroll to position [1372, 0]
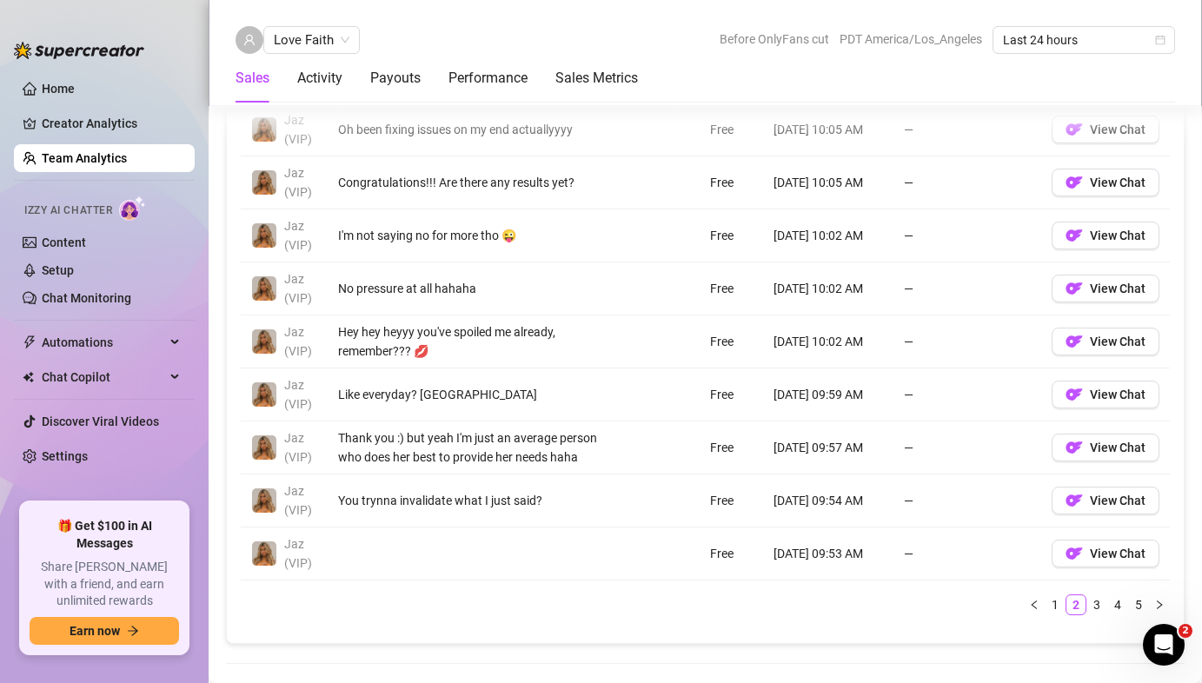
click at [1087, 606] on link "3" at bounding box center [1096, 604] width 19 height 19
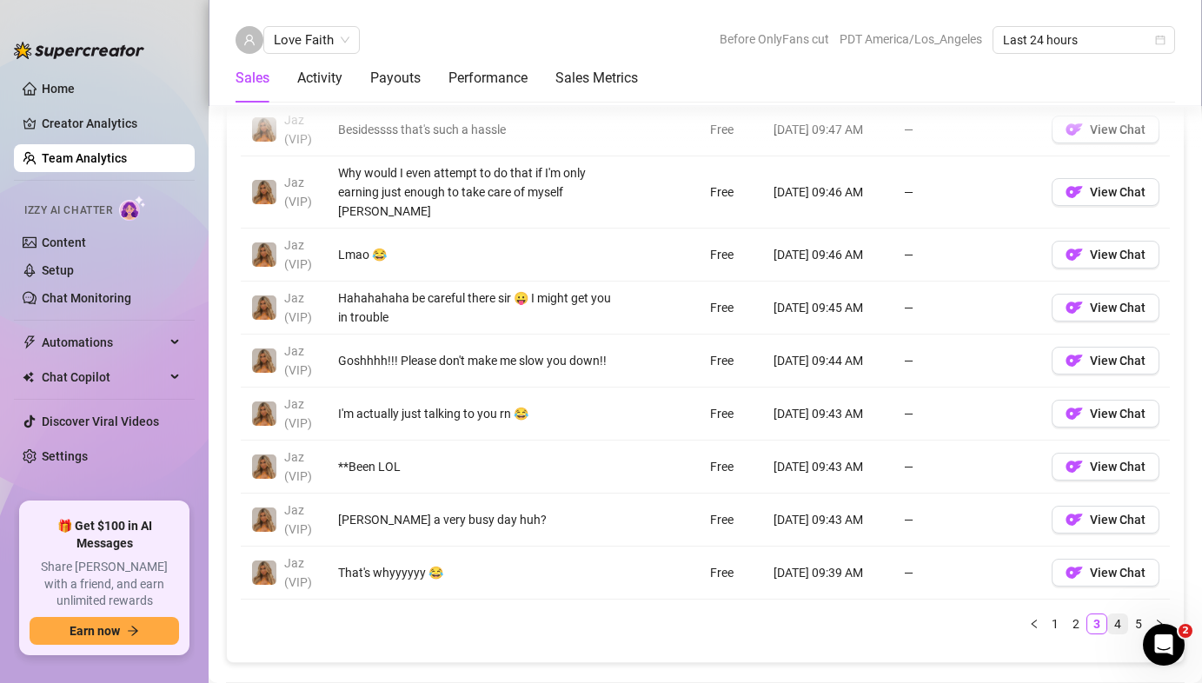
click at [1108, 620] on link "4" at bounding box center [1117, 623] width 19 height 19
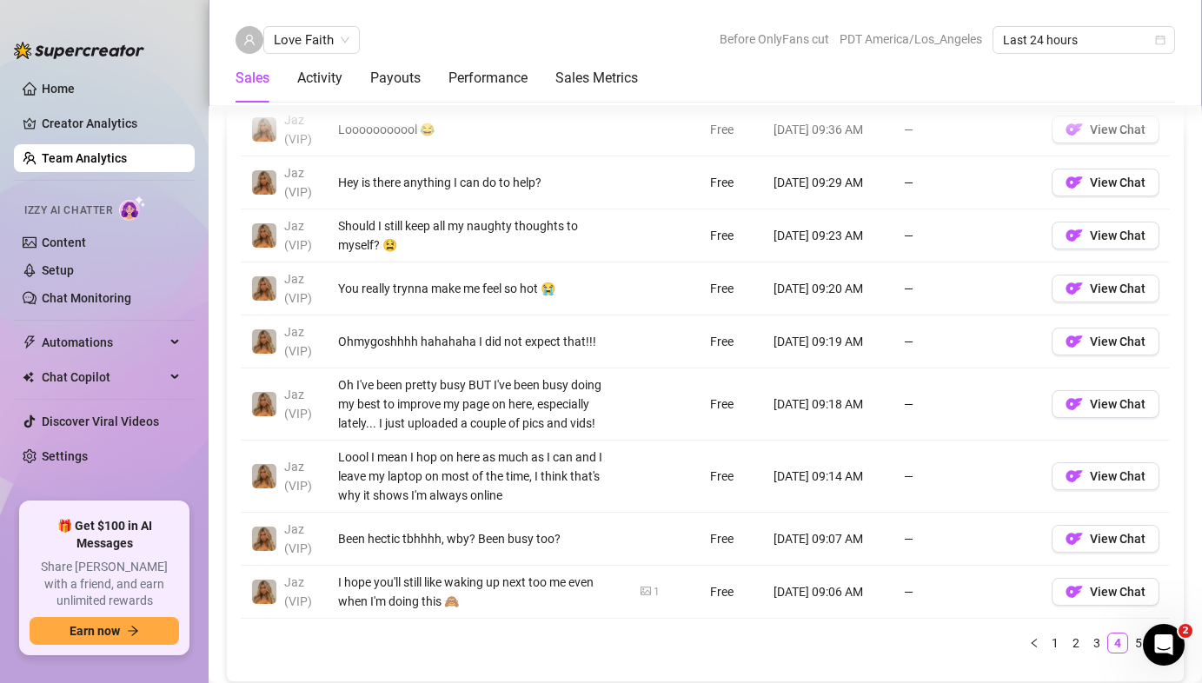
click at [1129, 635] on link "5" at bounding box center [1138, 642] width 19 height 19
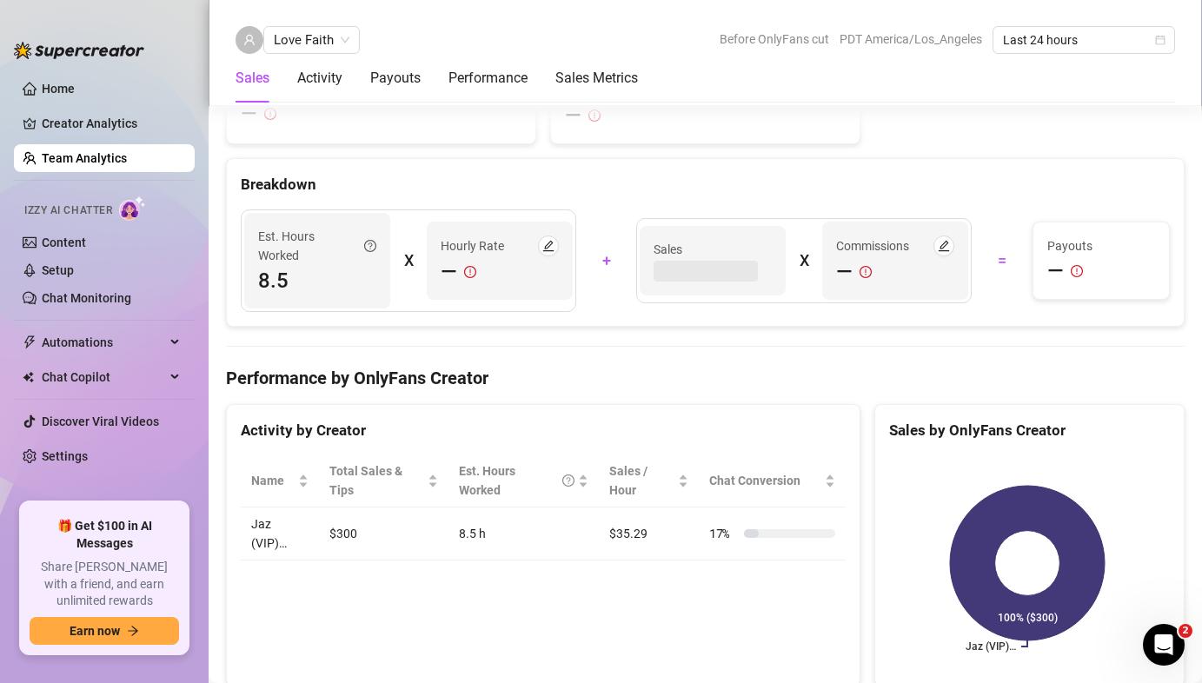
scroll to position [1613, 0]
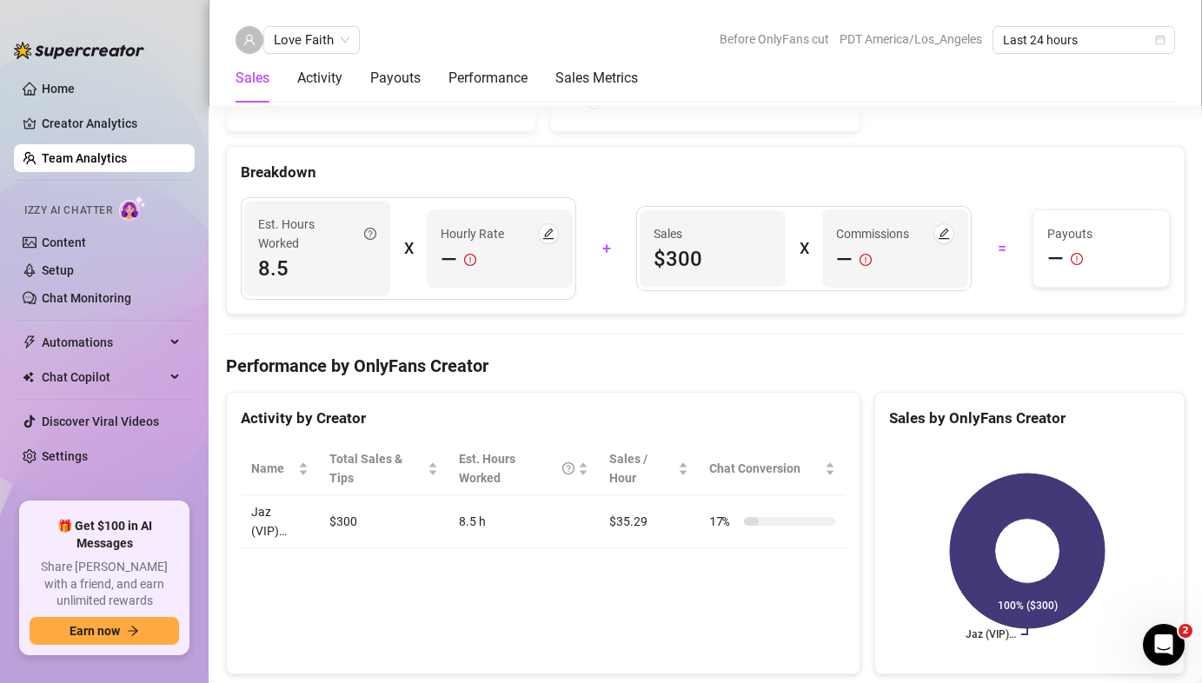
click at [339, 21] on div "Love Faith Before OnlyFans cut PDT America/Los_Angeles Last 24 hours Sales Acti…" at bounding box center [705, 53] width 993 height 106
